Goal: Information Seeking & Learning: Learn about a topic

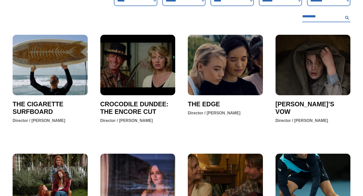
scroll to position [73, 0]
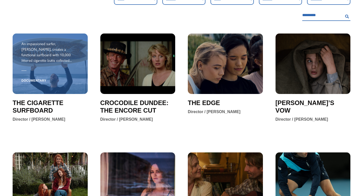
click at [69, 74] on div "Documentary" at bounding box center [50, 80] width 58 height 14
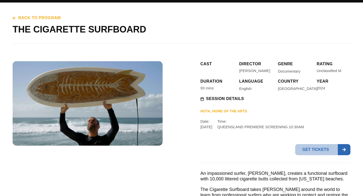
scroll to position [8, 0]
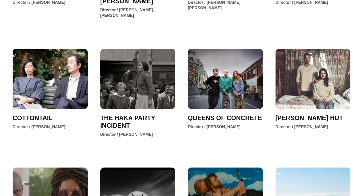
scroll to position [540, 0]
